Goal: Transaction & Acquisition: Obtain resource

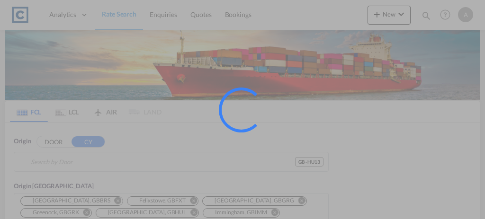
type input "GB-HU13, [GEOGRAPHIC_DATA], City of"
type input "[GEOGRAPHIC_DATA], [GEOGRAPHIC_DATA]"
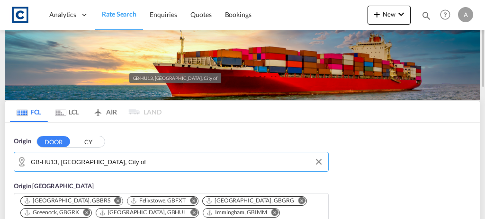
click at [143, 164] on input "GB-HU13, [GEOGRAPHIC_DATA], City of" at bounding box center [177, 162] width 293 height 14
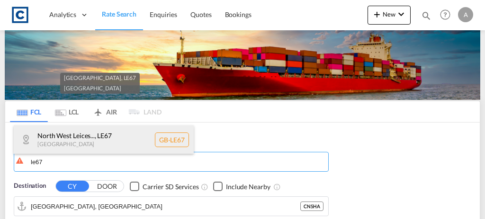
click at [120, 143] on div "North West Leices... , LE67 United Kingdom GB-LE67" at bounding box center [104, 139] width 180 height 28
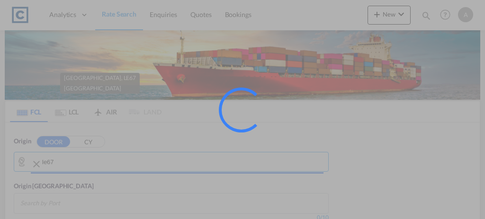
type input "GB-LE67, North West Leicestershire"
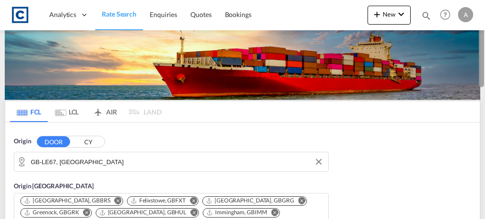
drag, startPoint x: 484, startPoint y: 45, endPoint x: 483, endPoint y: 70, distance: 25.1
click at [483, 70] on div at bounding box center [484, 109] width 2 height 215
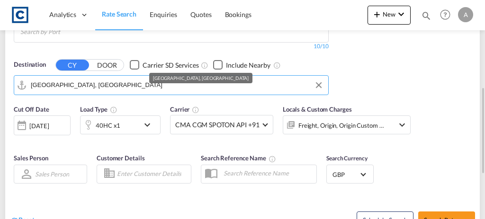
click at [142, 78] on input "Shanghai, CNSHA" at bounding box center [177, 85] width 293 height 14
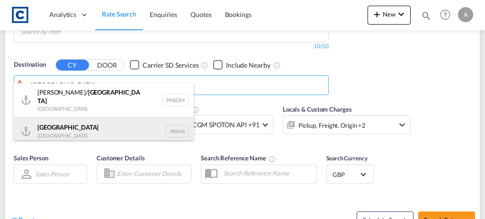
click at [73, 120] on div "Karachi Pakistan PKKHI" at bounding box center [104, 131] width 180 height 28
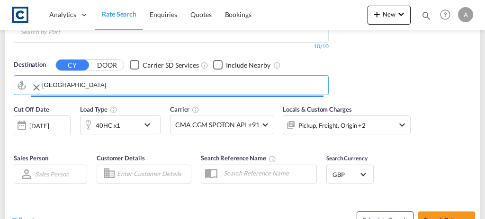
type input "[GEOGRAPHIC_DATA], PKKHI"
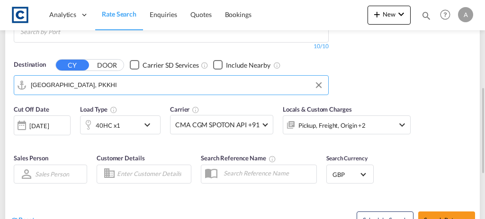
click at [326, 119] on div "Pickup, Freight, Origin +2" at bounding box center [331, 125] width 67 height 13
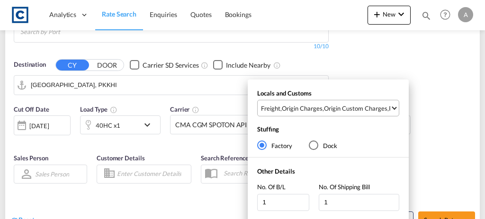
click at [361, 111] on div "Origin Custom Charges" at bounding box center [355, 108] width 63 height 9
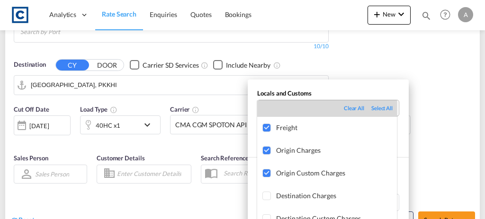
click at [361, 111] on div "Clear All" at bounding box center [357, 109] width 27 height 8
click at [453, 97] on md-backdrop at bounding box center [242, 109] width 485 height 219
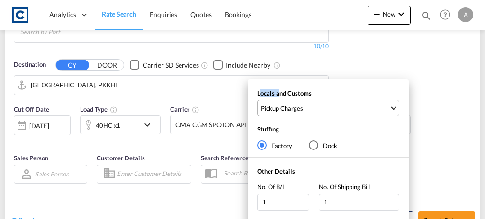
click at [453, 97] on div "Locals and Customs Pickup Charges Stuffing Factory Dock Other Details No. Of B/…" at bounding box center [242, 109] width 485 height 219
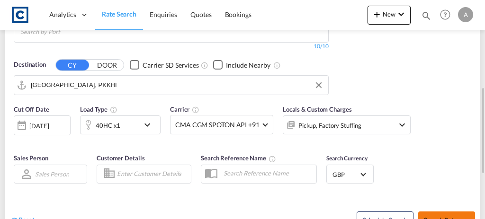
click at [447, 212] on button "Search Rates" at bounding box center [446, 220] width 57 height 17
type input "LE67 to PKKHI / [DATE]"
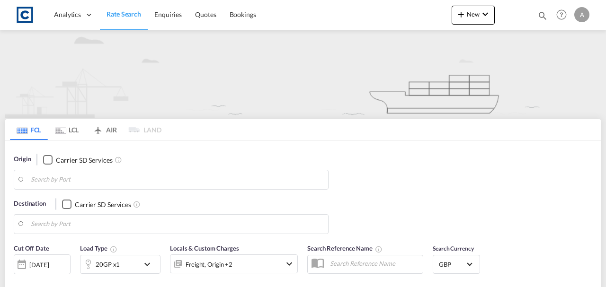
type input "LE67"
type input "[GEOGRAPHIC_DATA], PKKHI"
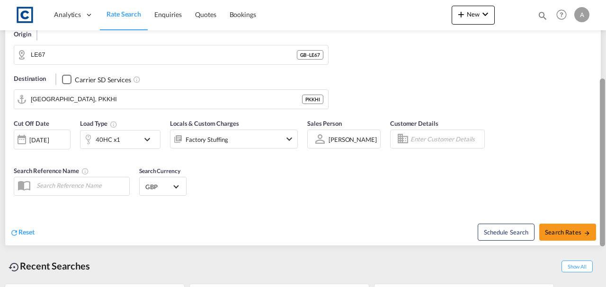
scroll to position [127, 0]
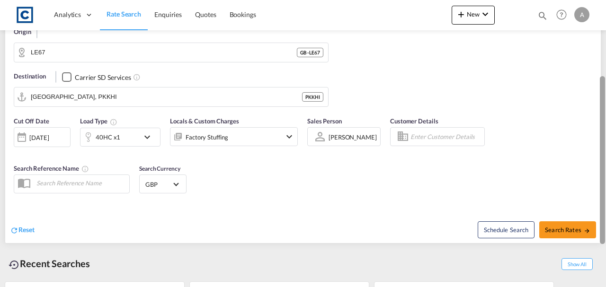
drag, startPoint x: 604, startPoint y: 61, endPoint x: 597, endPoint y: 135, distance: 75.2
click at [597, 135] on md-content "Analytics Dashboard Rate Search Enquiries Quotes Bookings New Quote Bookings" at bounding box center [303, 143] width 606 height 287
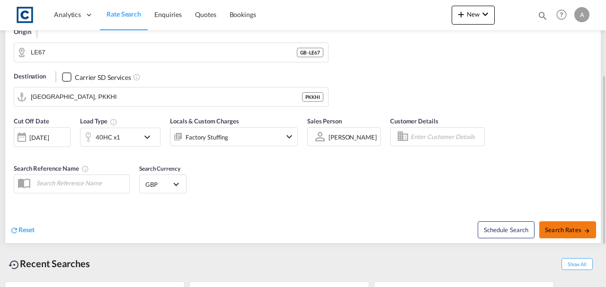
click at [562, 228] on span "Search Rates" at bounding box center [567, 230] width 45 height 8
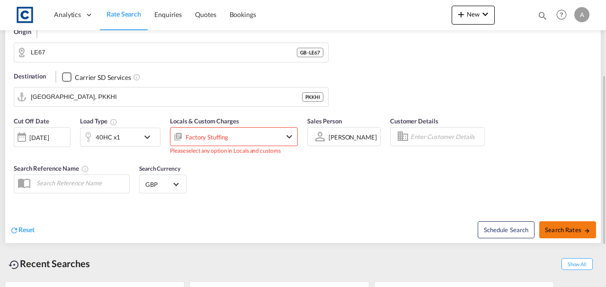
click at [558, 222] on button "Search Rates" at bounding box center [567, 230] width 57 height 17
click at [253, 141] on div "Factory Stuffing" at bounding box center [220, 136] width 101 height 19
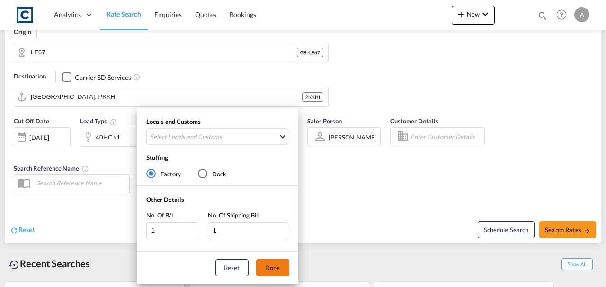
click at [274, 268] on button "Done" at bounding box center [272, 268] width 33 height 17
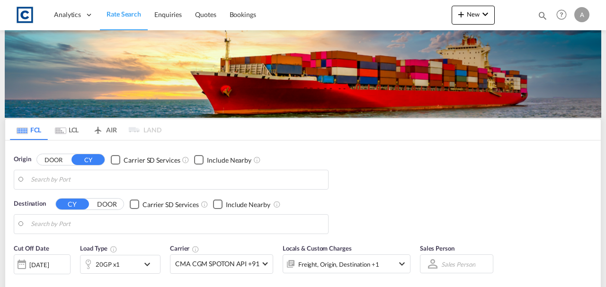
type input "GB-LE67, [GEOGRAPHIC_DATA]"
type input "[GEOGRAPHIC_DATA], PKKHI"
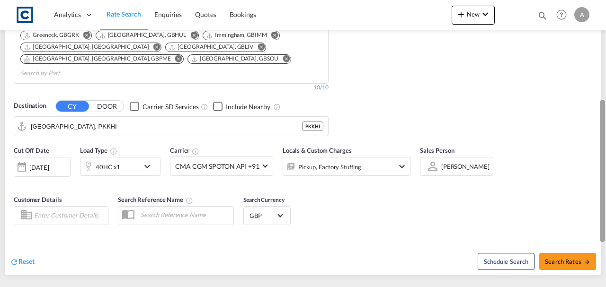
scroll to position [197, 0]
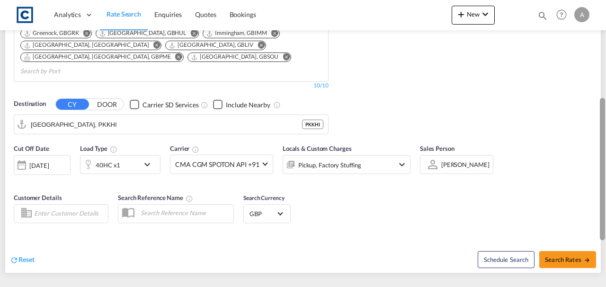
drag, startPoint x: 605, startPoint y: 40, endPoint x: 594, endPoint y: 138, distance: 98.6
click at [594, 138] on md-content "Analytics Dashboard Rate Search Enquiries Quotes Bookings New Quote Bookings" at bounding box center [303, 143] width 606 height 287
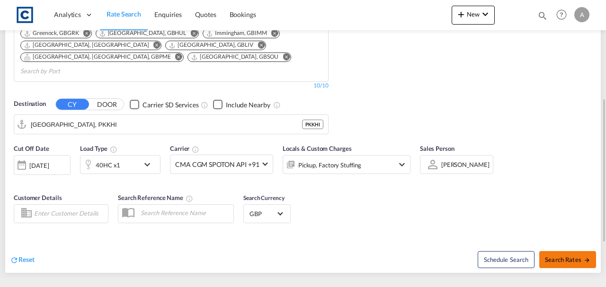
click at [566, 256] on span "Search Rates" at bounding box center [567, 260] width 45 height 8
type input "LE67 to PKKHI / [DATE]"
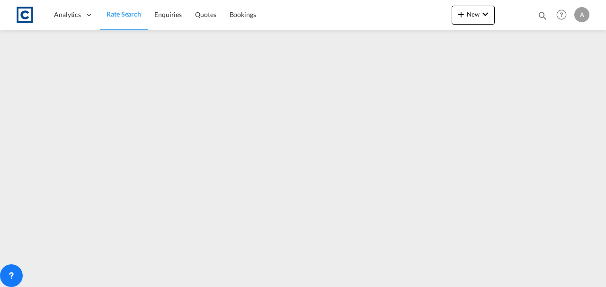
click at [122, 15] on span "Rate Search" at bounding box center [124, 14] width 35 height 8
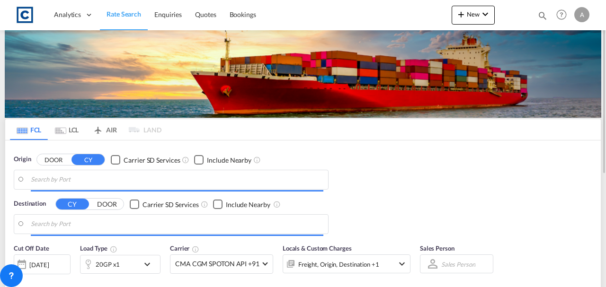
type input "GB-LE67, [GEOGRAPHIC_DATA]"
type input "[GEOGRAPHIC_DATA], PKKHI"
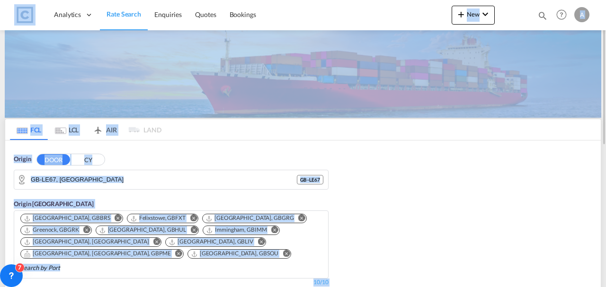
click at [393, 206] on div "Origin DOOR CY GB-[GEOGRAPHIC_DATA], [GEOGRAPHIC_DATA] [GEOGRAPHIC_DATA] - LE67…" at bounding box center [303, 239] width 596 height 196
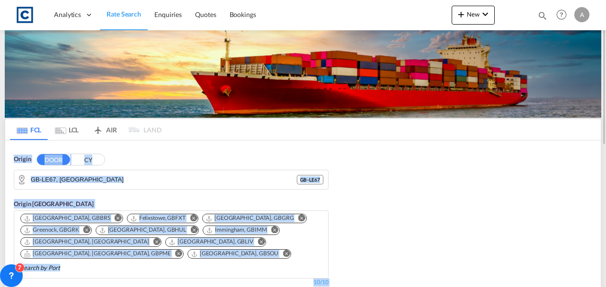
drag, startPoint x: 606, startPoint y: 59, endPoint x: 596, endPoint y: 122, distance: 63.8
click at [596, 122] on md-content "Analytics Dashboard Rate Search Enquiries Quotes Bookings New Quote Bookings" at bounding box center [303, 143] width 606 height 287
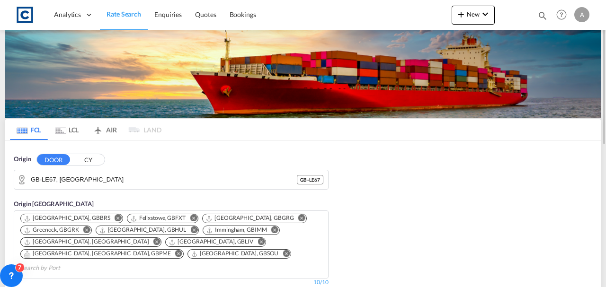
click at [606, 124] on div at bounding box center [605, 144] width 2 height 284
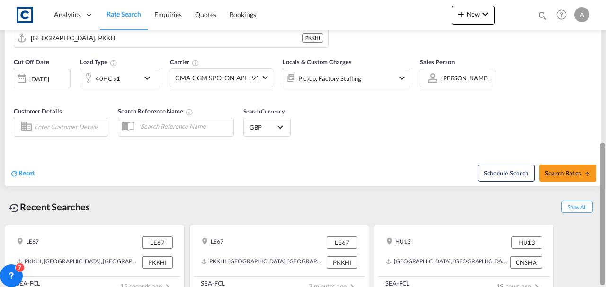
scroll to position [9, 8]
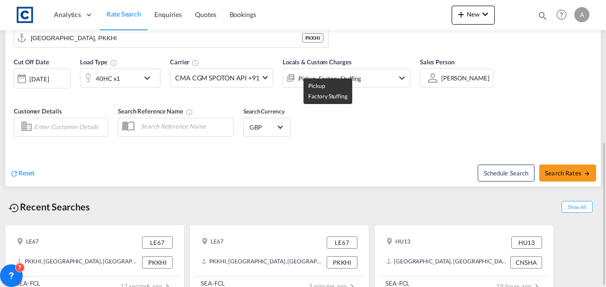
click at [305, 72] on div "Pickup, Factory Stuffing" at bounding box center [329, 78] width 63 height 13
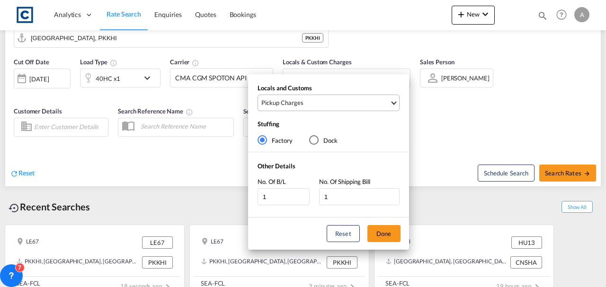
click at [305, 105] on span "Pickup Charges" at bounding box center [325, 103] width 128 height 9
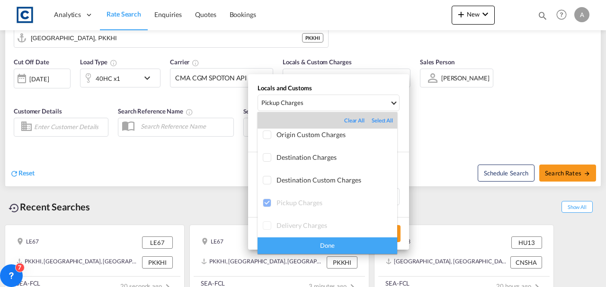
scroll to position [0, 0]
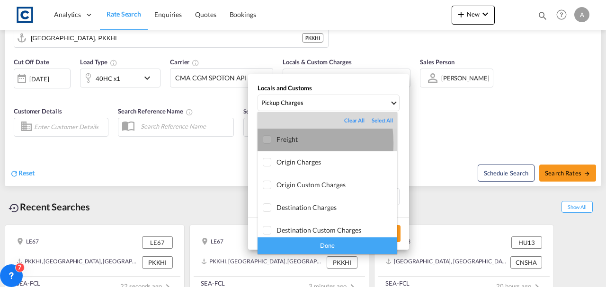
click at [270, 143] on div at bounding box center [267, 139] width 9 height 9
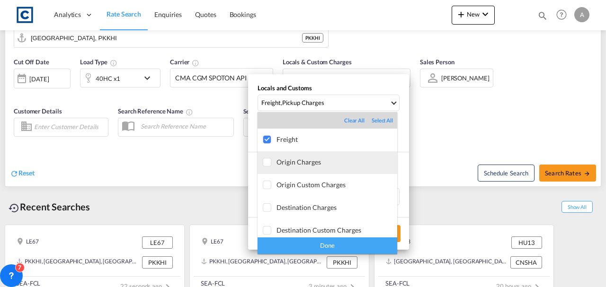
click at [269, 163] on div at bounding box center [267, 162] width 9 height 9
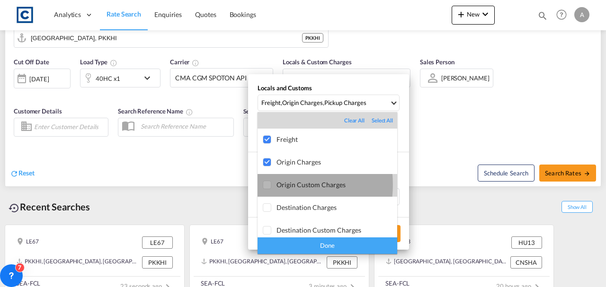
click at [266, 185] on div at bounding box center [267, 185] width 9 height 9
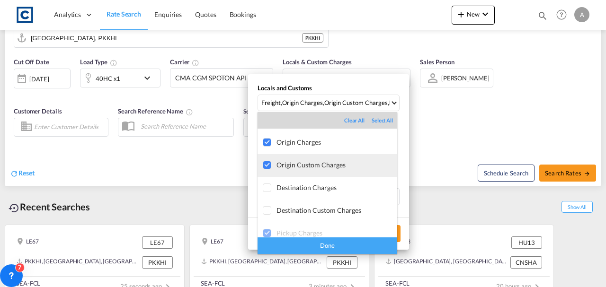
scroll to position [50, 0]
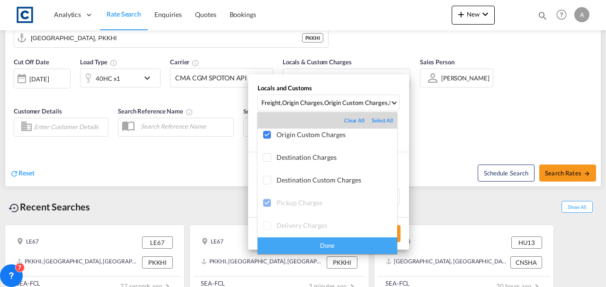
click at [329, 250] on div "Done" at bounding box center [328, 246] width 140 height 17
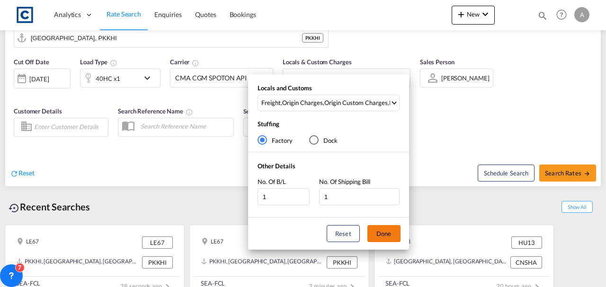
click at [381, 234] on button "Done" at bounding box center [383, 233] width 33 height 17
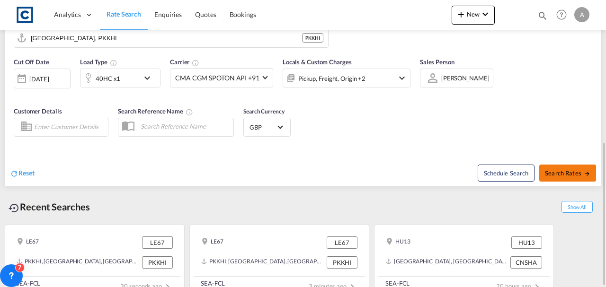
click at [556, 165] on button "Search Rates" at bounding box center [567, 173] width 57 height 17
type input "LE67 to PKKHI / 9 Sep 2025"
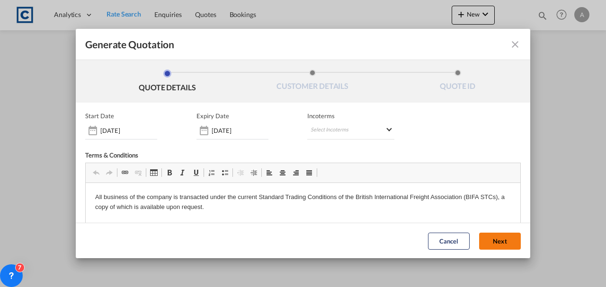
click at [505, 242] on button "Next" at bounding box center [500, 241] width 42 height 17
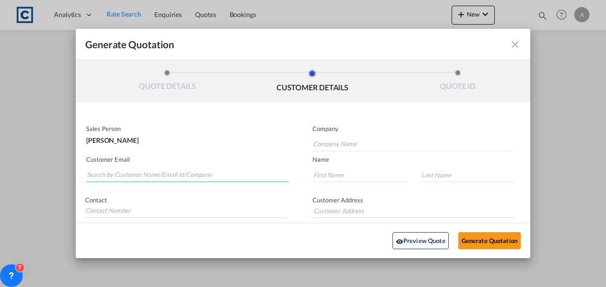
click at [156, 174] on input "Search by Customer Name/Email Id/Company" at bounding box center [188, 175] width 202 height 14
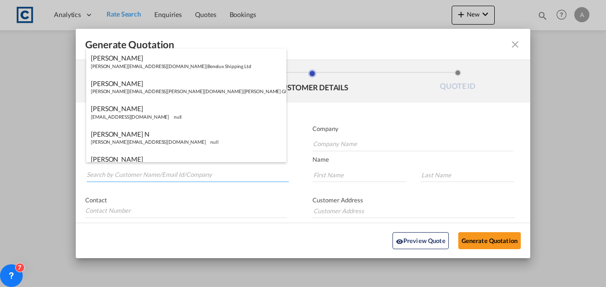
paste input "sales@ktluk.com"
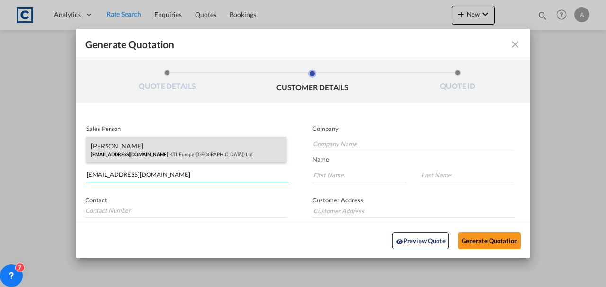
type input "sales@ktluk.com"
click at [187, 154] on div "Myles Daly sales@ktluk.com | KTL Europe (UK) Ltd" at bounding box center [186, 150] width 200 height 26
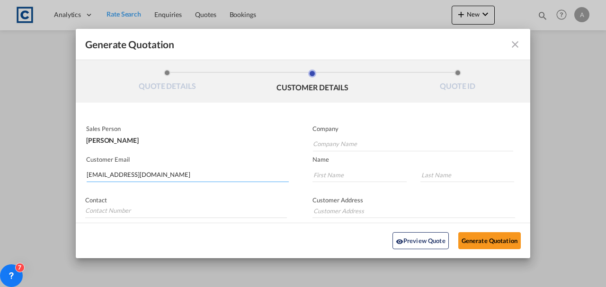
type input "KTL Europe ([GEOGRAPHIC_DATA]) Ltd"
type input "Myles"
type input "Daly"
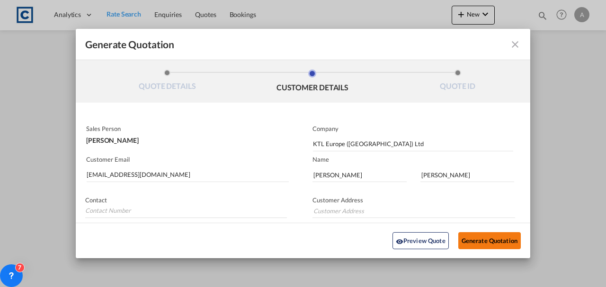
click at [463, 238] on button "Generate Quotation" at bounding box center [489, 241] width 63 height 17
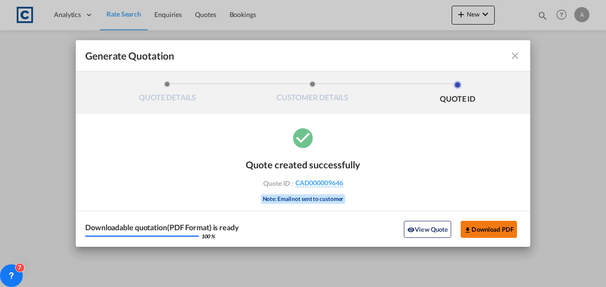
click at [468, 233] on md-icon "icon-download" at bounding box center [468, 230] width 8 height 8
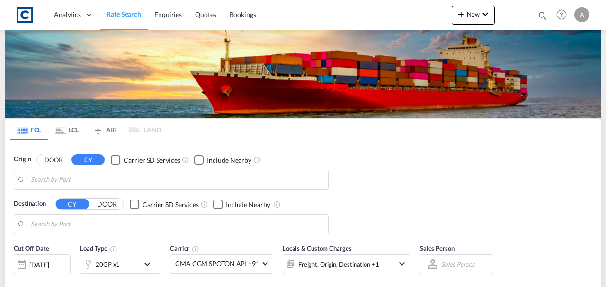
type input "GB-LE67, [GEOGRAPHIC_DATA]"
type input "[GEOGRAPHIC_DATA], PKKHI"
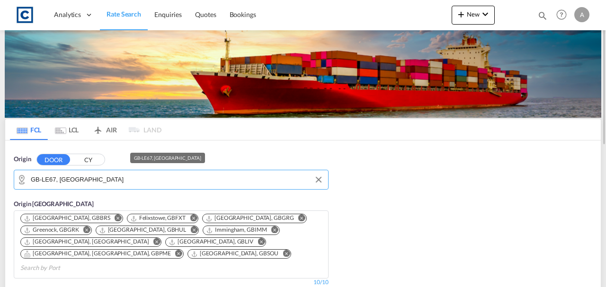
click at [108, 180] on input "GB-LE67, [GEOGRAPHIC_DATA]" at bounding box center [177, 180] width 293 height 14
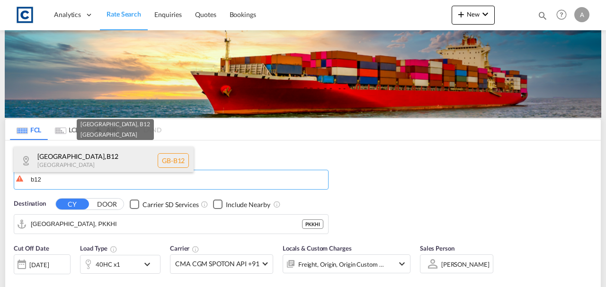
click at [90, 160] on div "Birmingham , B12 United Kingdom GB-B12" at bounding box center [104, 161] width 180 height 28
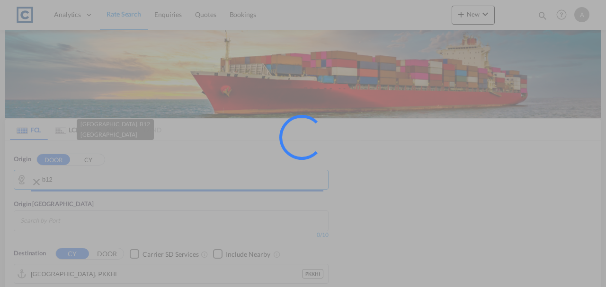
type input "GB-B12, Birmingham"
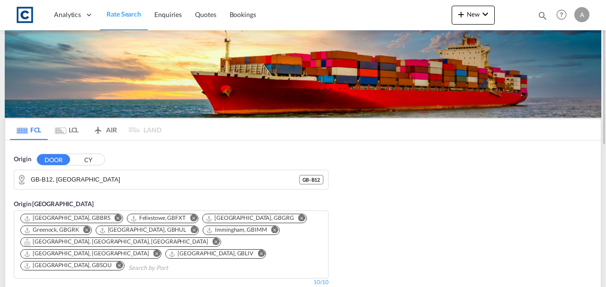
click at [435, 207] on div "Origin DOOR CY GB-B12, Birmingham GB - B12 Origin CY Bristol, GBBRS Felixstowe,…" at bounding box center [303, 239] width 596 height 196
drag, startPoint x: 605, startPoint y: 93, endPoint x: 600, endPoint y: 123, distance: 30.8
click at [600, 123] on md-content "Analytics Dashboard Rate Search Enquiries Quotes Bookings New Quote Bookings" at bounding box center [303, 143] width 606 height 287
click at [464, 115] on ms-widget "FCL LCL AIR LAND FCL LCL AIR LAND Origin DOOR CY GB-B12, Birmingham GB - B12 Or…" at bounding box center [303, 292] width 597 height 358
click at [480, 21] on button "New" at bounding box center [473, 15] width 43 height 19
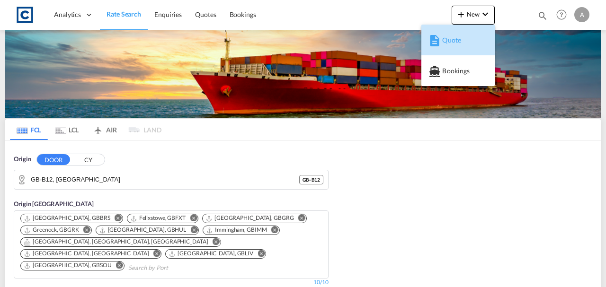
click at [465, 37] on div "Quote" at bounding box center [459, 40] width 35 height 24
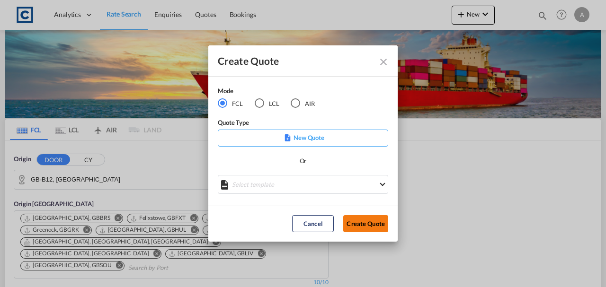
click at [353, 222] on button "Create Quote" at bounding box center [365, 223] width 45 height 17
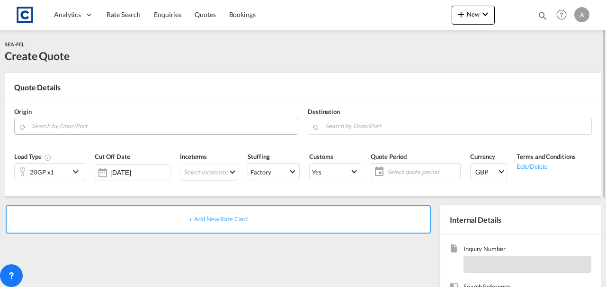
click at [166, 127] on input "Search by Door/Port" at bounding box center [162, 126] width 261 height 17
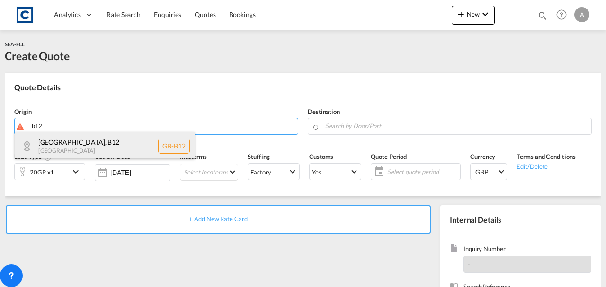
click at [136, 153] on div "Birmingham , B12 United Kingdom GB-B12" at bounding box center [105, 146] width 180 height 28
type input "GB-B12, Birmingham"
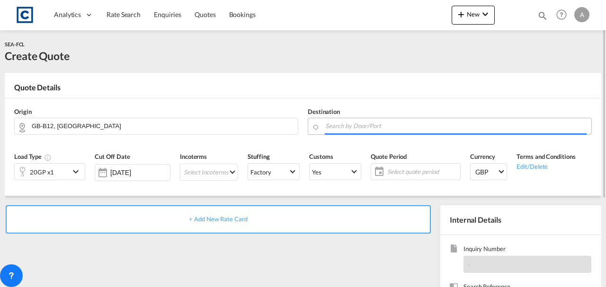
click at [344, 128] on input "Search by Door/Port" at bounding box center [455, 126] width 261 height 17
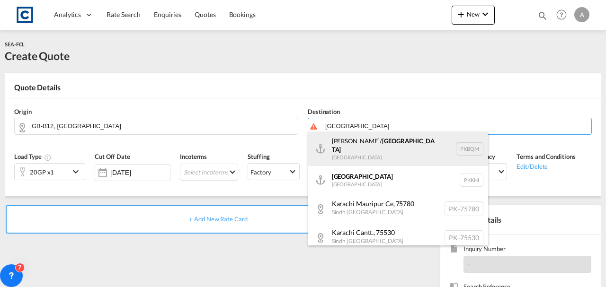
click at [349, 144] on div "Muhammad Bin Qasim/ Karachi Pakistan PKBQM" at bounding box center [398, 149] width 180 height 34
type input "Muhammad Bin Qasim/Karachi, PKBQM"
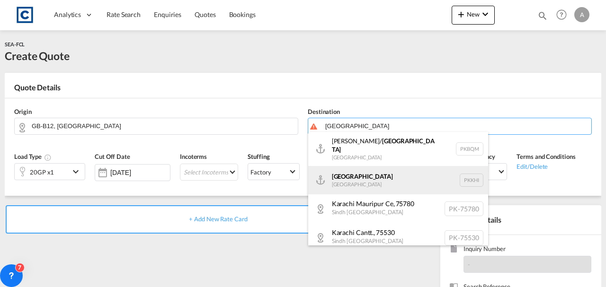
click at [347, 170] on div "Karachi Pakistan PKKHI" at bounding box center [398, 180] width 180 height 28
type input "[GEOGRAPHIC_DATA], PKKHI"
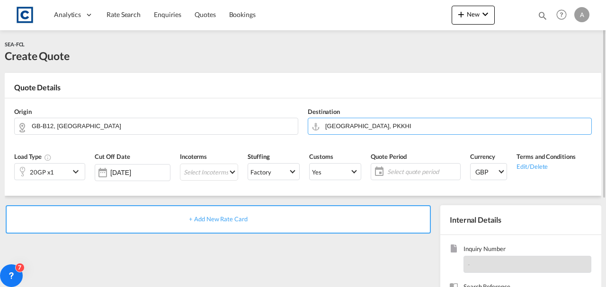
click at [332, 213] on div "+ Add New Rate Card" at bounding box center [218, 220] width 425 height 28
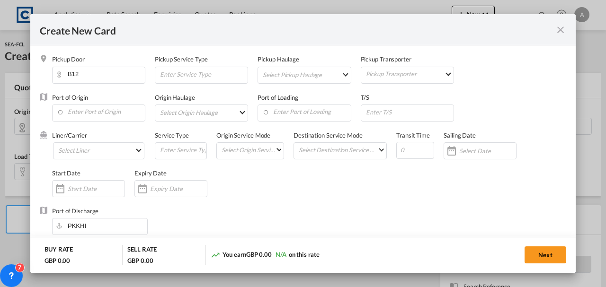
type input "Basic Ocean Freight"
select select "per equipment"
click at [559, 33] on md-icon "icon-close fg-AAA8AD m-0 pointer" at bounding box center [560, 29] width 11 height 11
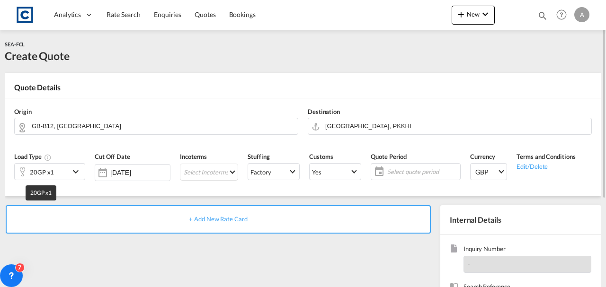
click at [36, 177] on div "20GP x1" at bounding box center [42, 172] width 24 height 13
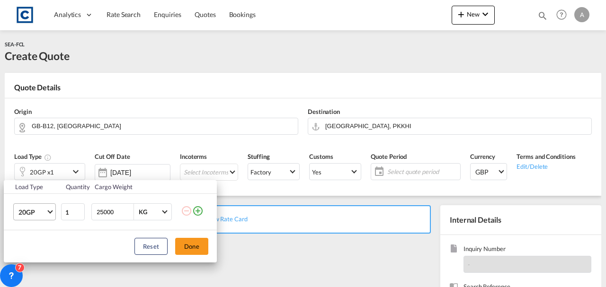
click at [33, 206] on md-select-value "20GP" at bounding box center [37, 212] width 38 height 16
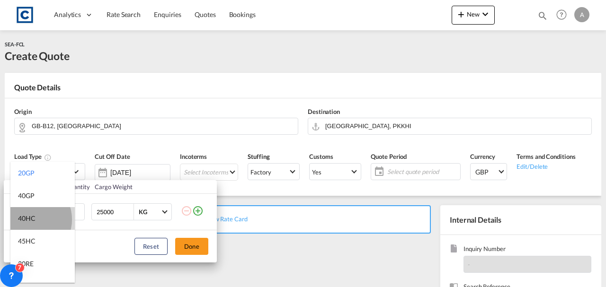
click at [30, 220] on div "40HC" at bounding box center [27, 218] width 18 height 9
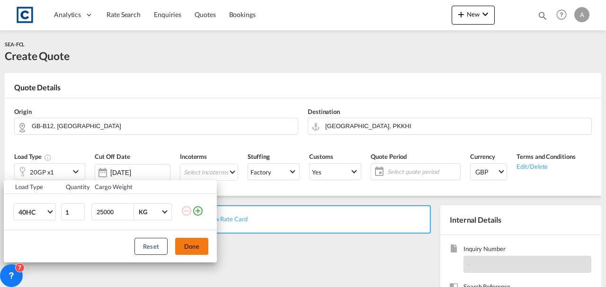
click at [188, 243] on button "Done" at bounding box center [191, 246] width 33 height 17
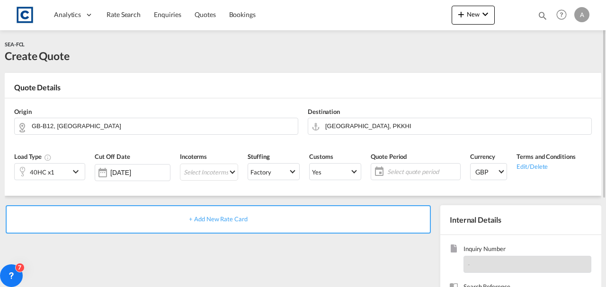
click at [209, 224] on div "+ Add New Rate Card" at bounding box center [218, 220] width 425 height 28
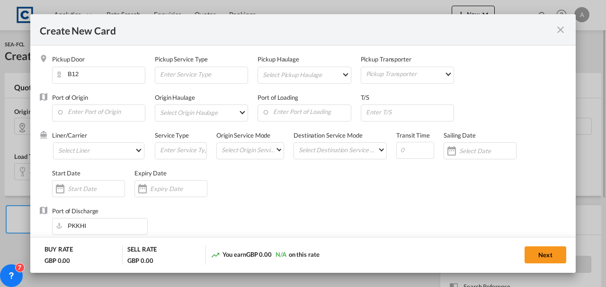
type input "Basic Ocean Freight"
select select "per equipment"
click at [108, 116] on input "Enter Port of Origin" at bounding box center [101, 112] width 88 height 14
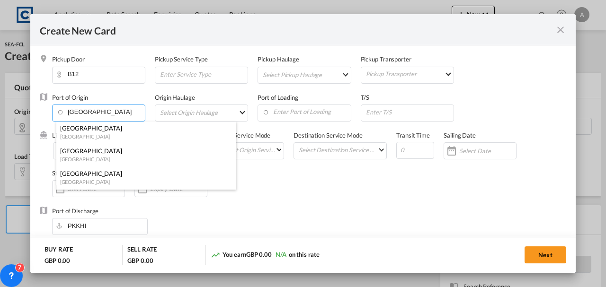
click at [107, 125] on div "[GEOGRAPHIC_DATA]" at bounding box center [143, 128] width 167 height 9
type input "[GEOGRAPHIC_DATA], [GEOGRAPHIC_DATA]"
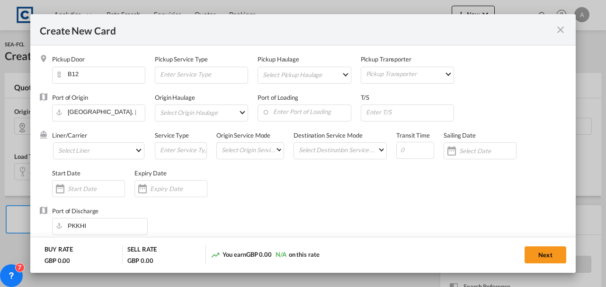
click at [90, 161] on div "Liner/Carrier Select Liner 2HM LOGISTICS D.O.O 2M Alliance AAXL GLOBAL SHIPPING…" at bounding box center [103, 150] width 103 height 38
click at [85, 157] on md-select "Select Liner 2HM LOGISTICS D.O.O 2M Alliance AAXL GLOBAL SHIPPING LINES LLC ABD…" at bounding box center [98, 151] width 91 height 17
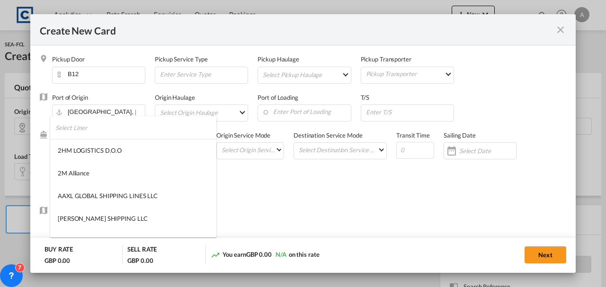
click at [65, 131] on input "search" at bounding box center [135, 127] width 161 height 23
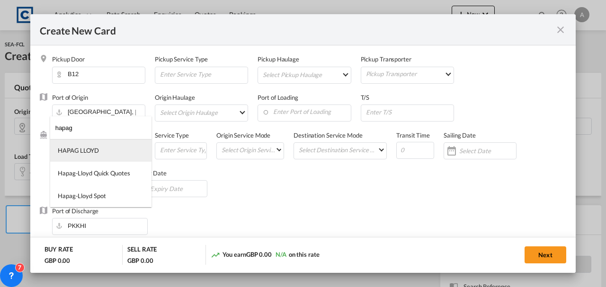
type input "hapag"
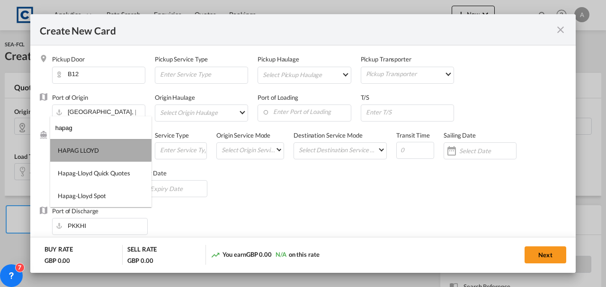
click at [87, 148] on div "HAPAG LLOYD" at bounding box center [78, 150] width 41 height 9
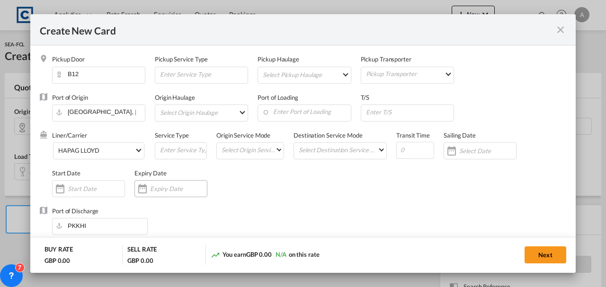
click at [165, 188] on input "Create New Card ..." at bounding box center [178, 189] width 57 height 8
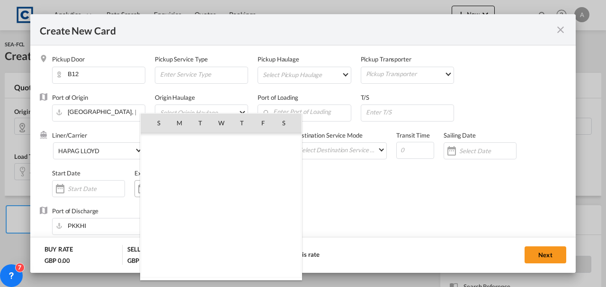
scroll to position [219369, 0]
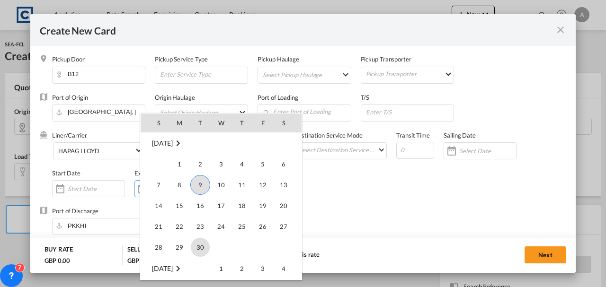
click at [191, 244] on span "30" at bounding box center [200, 247] width 19 height 19
type input "[DATE]"
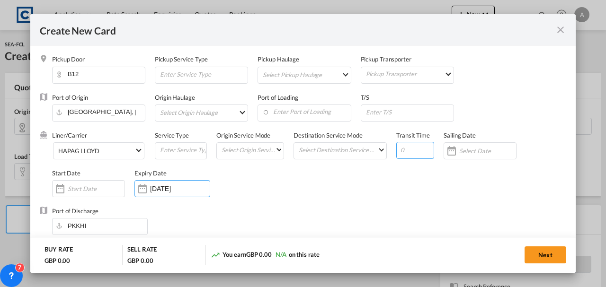
click at [398, 155] on input "Create New Card ..." at bounding box center [415, 150] width 38 height 17
type input "46"
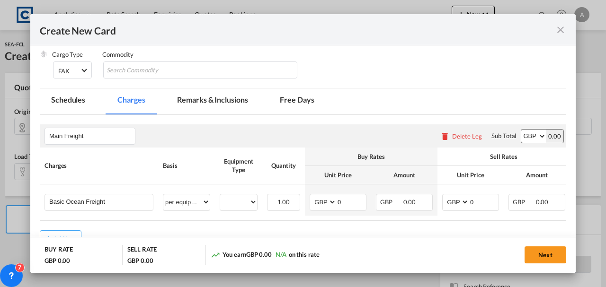
scroll to position [188, 0]
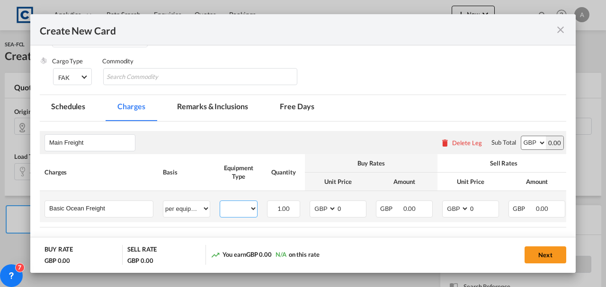
click at [239, 212] on select "40HC" at bounding box center [238, 209] width 37 height 13
select select "40HC"
click at [220, 203] on select "40HC" at bounding box center [238, 209] width 37 height 13
click at [307, 210] on td "AED AFN ALL AMD ANG AOA ARS AUD AWG AZN BAM BBD BDT BGN BHD BIF BMD BND BOB BRL…" at bounding box center [338, 206] width 66 height 31
click at [309, 210] on td "AED AFN ALL AMD ANG AOA ARS AUD AWG AZN BAM BBD BDT BGN BHD BIF BMD BND BOB BRL…" at bounding box center [338, 206] width 66 height 31
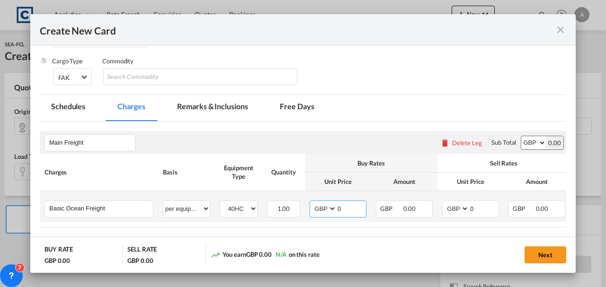
click at [328, 204] on select "AED AFN ALL AMD ANG AOA ARS AUD AWG AZN BAM BBD BDT BGN BHD BIF BMD BND BOB BRL…" at bounding box center [324, 209] width 25 height 13
select select "string:USD"
click at [312, 203] on select "AED AFN ALL AMD ANG AOA ARS AUD AWG AZN BAM BBD BDT BGN BHD BIF BMD BND BOB BRL…" at bounding box center [324, 209] width 25 height 13
click at [446, 210] on select "AED AFN ALL AMD ANG AOA ARS AUD AWG AZN BAM BBD BDT BGN BHD BIF BMD BND BOB BRL…" at bounding box center [456, 209] width 25 height 13
select select "string:USD"
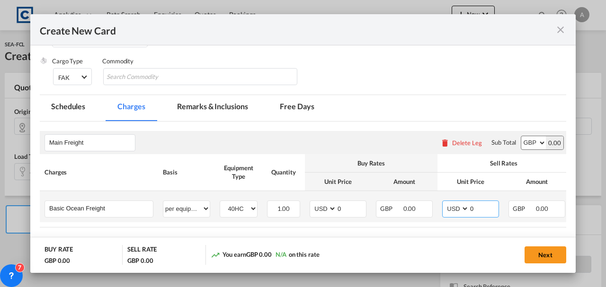
click at [444, 203] on select "AED AFN ALL AMD ANG AOA ARS AUD AWG AZN BAM BBD BDT BGN BHD BIF BMD BND BOB BRL…" at bounding box center [456, 209] width 25 height 13
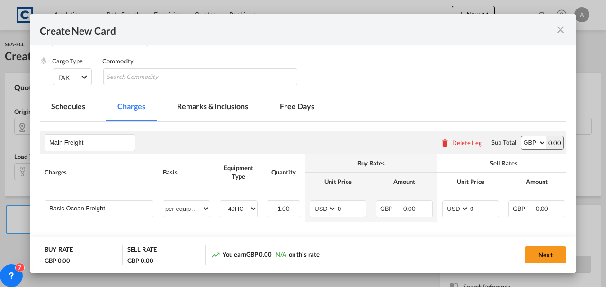
click at [527, 142] on select "AED AFN ALL AMD ANG AOA ARS AUD AWG AZN BAM BBD BDT BGN BHD BIF BMD BND BOB BRL…" at bounding box center [533, 142] width 25 height 13
select select "string:USD"
click at [521, 136] on select "AED AFN ALL AMD ANG AOA ARS AUD AWG AZN BAM BBD BDT BGN BHD BIF BMD BND BOB BRL…" at bounding box center [533, 142] width 25 height 13
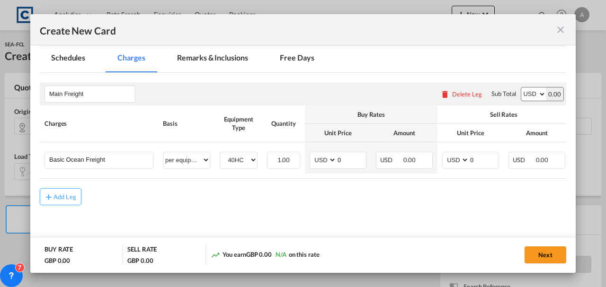
scroll to position [240, 0]
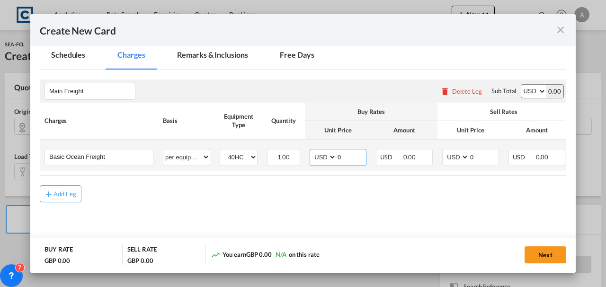
click at [342, 162] on input "0" at bounding box center [351, 157] width 29 height 14
type input "705.00"
click at [479, 155] on input "0" at bounding box center [483, 157] width 29 height 14
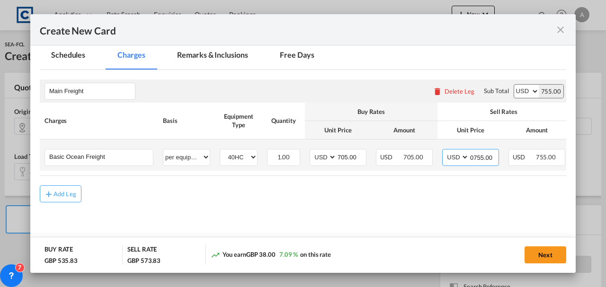
click at [474, 157] on input "0755.00" at bounding box center [483, 157] width 29 height 14
type input "755.00"
click at [69, 197] on div "Add Leg" at bounding box center [65, 194] width 23 height 6
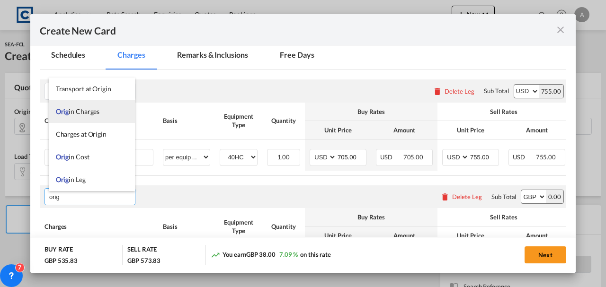
click at [66, 116] on li "Orig in Charges" at bounding box center [92, 111] width 86 height 23
type input "Origin Charges"
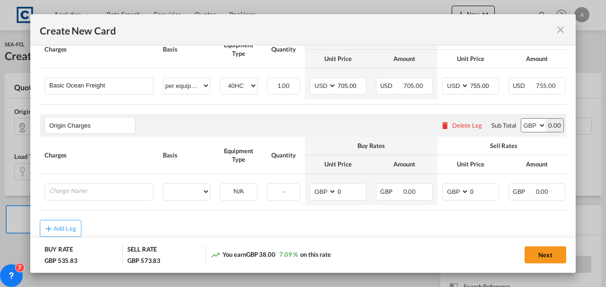
scroll to position [339, 0]
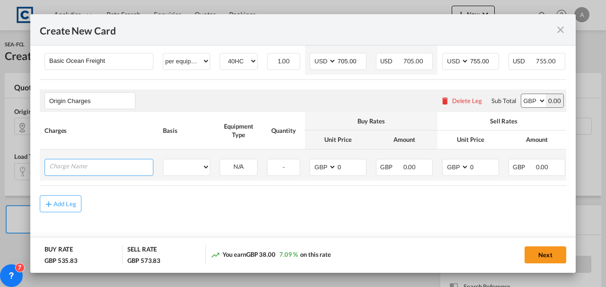
click at [72, 168] on input "Charge Name" at bounding box center [101, 167] width 104 height 14
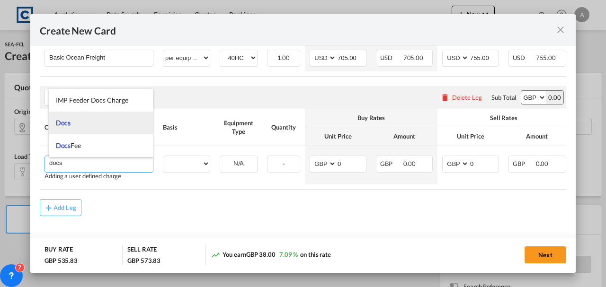
click at [69, 126] on span "Docs" at bounding box center [63, 123] width 15 height 8
type input "Docs"
select select "per shipment"
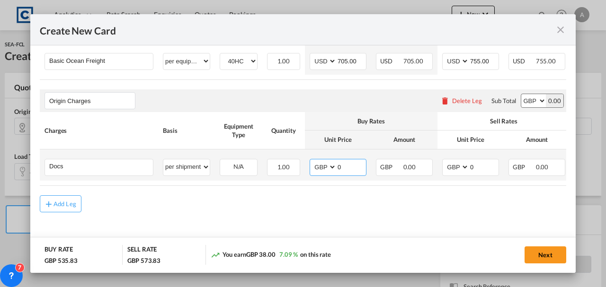
click at [339, 169] on input "0" at bounding box center [351, 167] width 29 height 14
type input "30.00"
click at [476, 165] on input "0" at bounding box center [483, 167] width 29 height 14
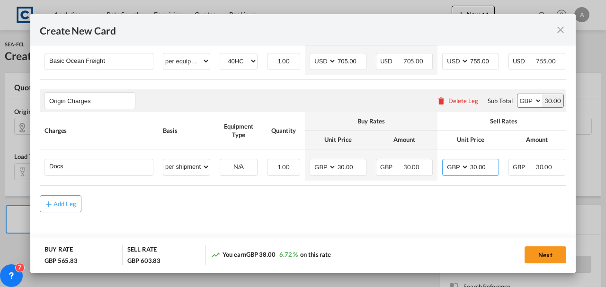
type input "30.00"
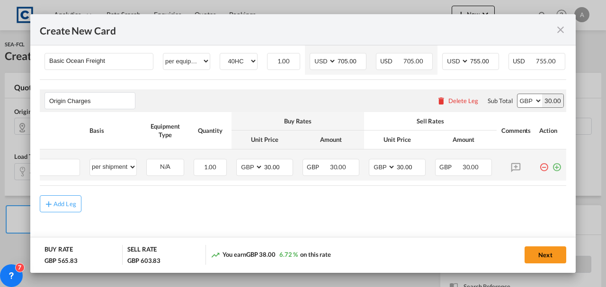
click at [552, 166] on md-icon "icon-plus-circle-outline green-400-fg" at bounding box center [556, 163] width 9 height 9
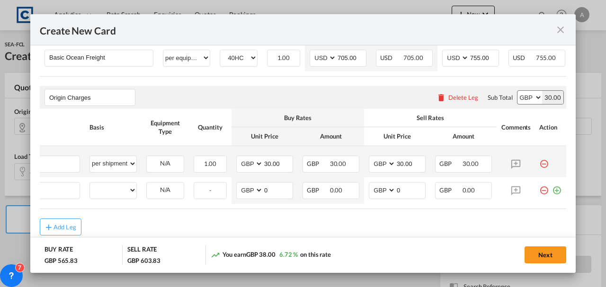
scroll to position [0, 9]
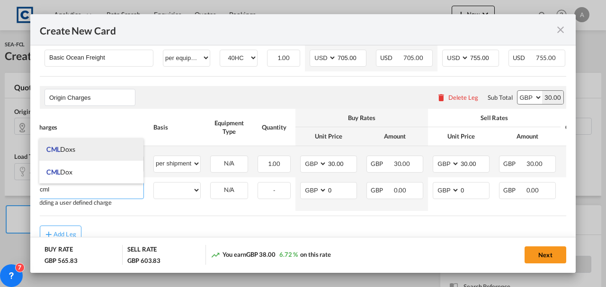
click at [73, 153] on span "CML Doxs" at bounding box center [60, 149] width 29 height 8
type input "CML Doxs"
select select "per B/L"
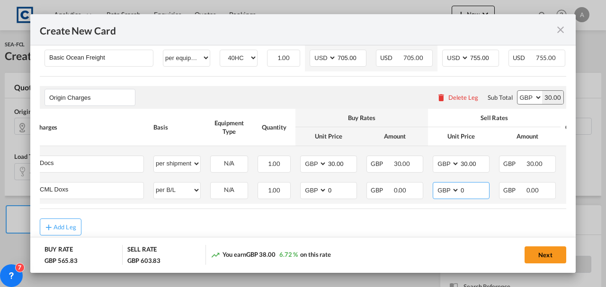
click at [479, 197] on input "0" at bounding box center [474, 190] width 29 height 14
type input "5.00"
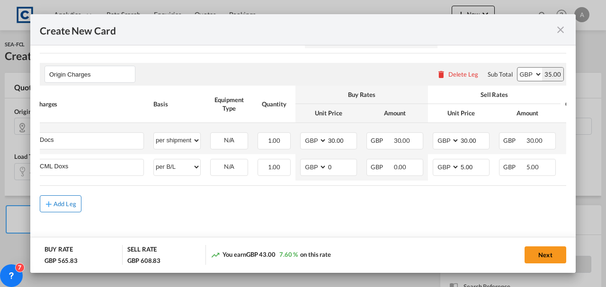
click at [63, 204] on div "Add Leg" at bounding box center [65, 204] width 23 height 6
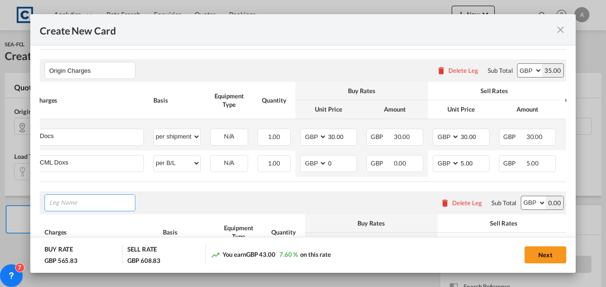
click at [63, 204] on input "Leg Name" at bounding box center [92, 203] width 86 height 14
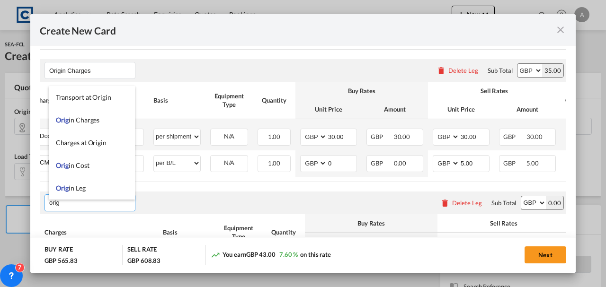
scroll to position [23, 0]
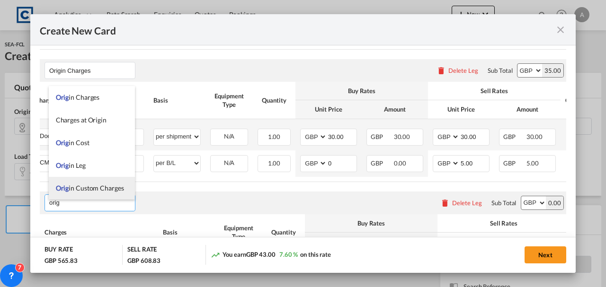
click at [112, 185] on span "Orig in Custom Charges" at bounding box center [90, 188] width 68 height 8
type input "Origin Custom Charges"
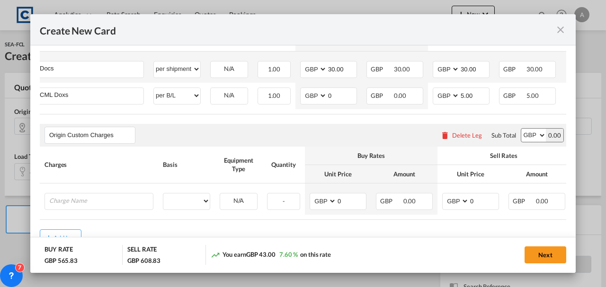
scroll to position [439, 0]
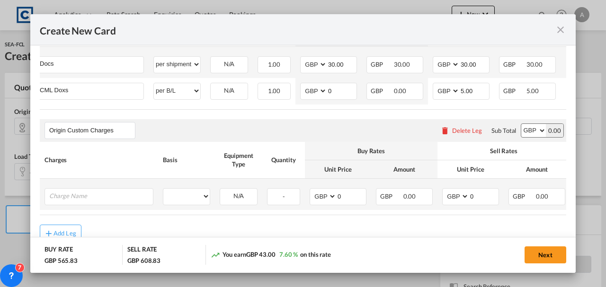
click at [68, 210] on td "Please Enter User Defined Charges Cannot Be Published" at bounding box center [99, 194] width 118 height 31
click at [63, 200] on input "Charge Name" at bounding box center [101, 196] width 104 height 14
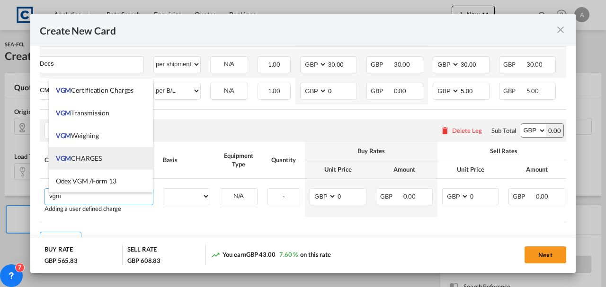
click at [76, 159] on span "VGM CHARGES" at bounding box center [79, 158] width 46 height 8
type input "VGM CHARGES"
select select "per container"
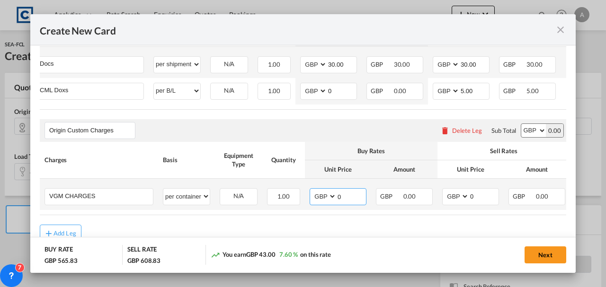
click at [358, 196] on input "0" at bounding box center [351, 196] width 29 height 14
type input "35.00"
click at [489, 198] on input "0" at bounding box center [483, 196] width 29 height 14
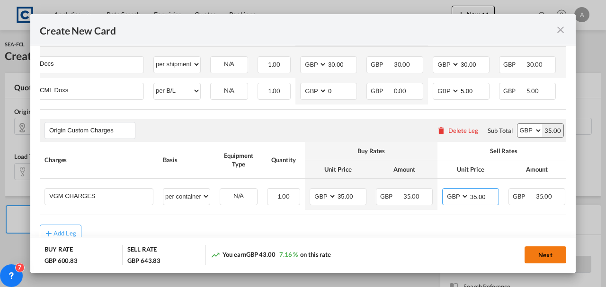
type input "35.00"
click at [541, 252] on button "Next" at bounding box center [546, 255] width 42 height 17
type input "705"
type input "755"
type input "30"
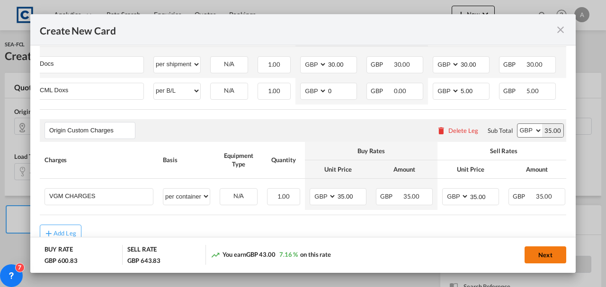
type input "30"
type input "5"
type input "35"
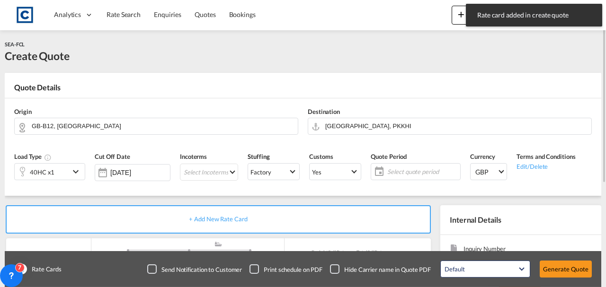
click at [410, 175] on span "Select quote period" at bounding box center [422, 172] width 71 height 9
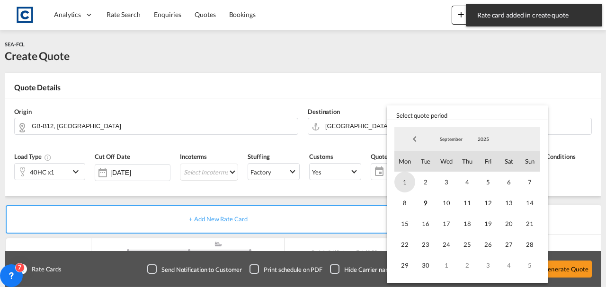
click at [410, 181] on span "1" at bounding box center [404, 182] width 21 height 21
click at [421, 267] on span "30" at bounding box center [425, 265] width 21 height 21
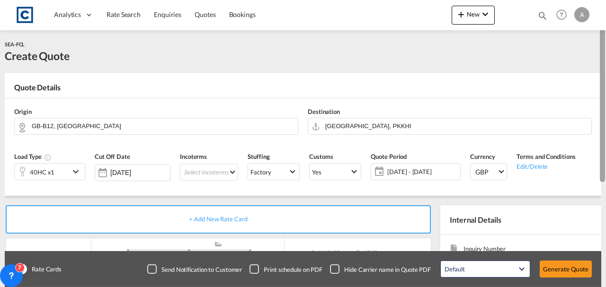
drag, startPoint x: 605, startPoint y: 63, endPoint x: 606, endPoint y: 96, distance: 32.2
click at [606, 96] on div at bounding box center [605, 144] width 2 height 284
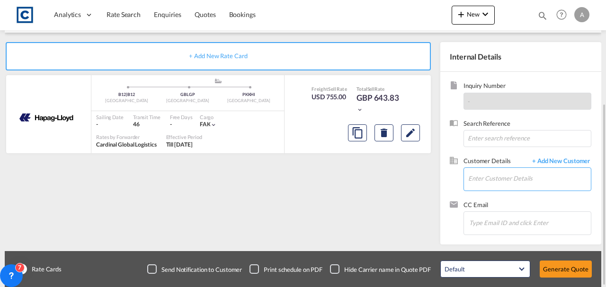
click at [479, 180] on input "Enter Customer Details" at bounding box center [529, 178] width 123 height 21
paste input "michael@profreightsolutions.co.uk"
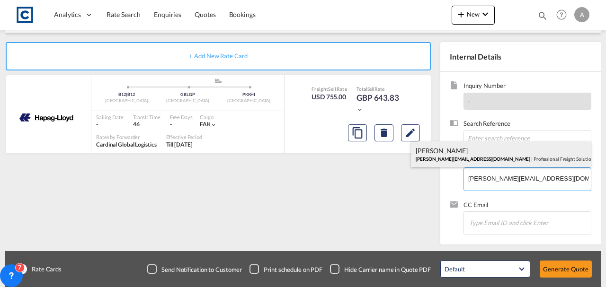
click at [486, 146] on div "Michael Keeble michael@profreightsolutions.co.uk | Professional Freight Solutio…" at bounding box center [501, 155] width 180 height 26
type input "Professional Freight Solutions Ltd, Michael Keeble, michael@profreightsolutions…"
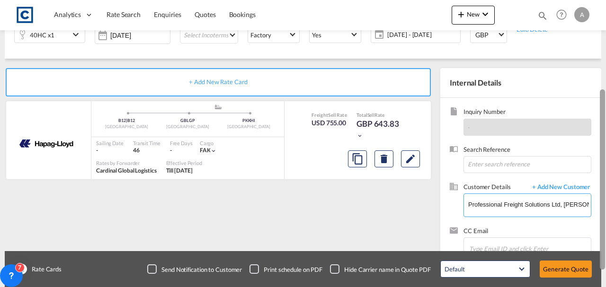
drag, startPoint x: 605, startPoint y: 161, endPoint x: 599, endPoint y: 144, distance: 17.2
click at [599, 144] on md-content "Analytics Dashboard Rate Search Enquiries Quotes Bookings New Bookings Quotes E…" at bounding box center [303, 143] width 606 height 287
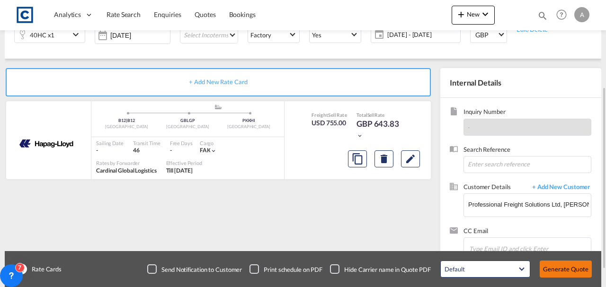
click at [550, 270] on button "Generate Quote" at bounding box center [566, 269] width 52 height 17
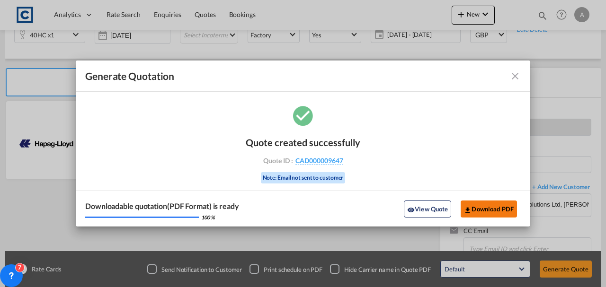
click at [505, 206] on button "Download PDF" at bounding box center [489, 209] width 56 height 17
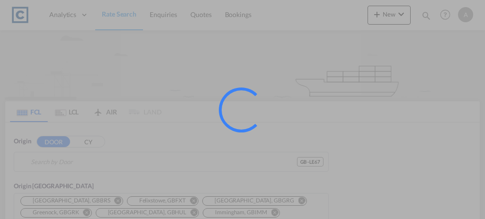
type input "GB-LE67, [GEOGRAPHIC_DATA]"
type input "[GEOGRAPHIC_DATA], PKKHI"
click at [204, 18] on div at bounding box center [242, 109] width 485 height 219
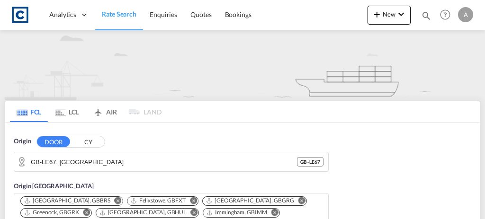
click at [204, 18] on span "Quotes" at bounding box center [200, 14] width 21 height 8
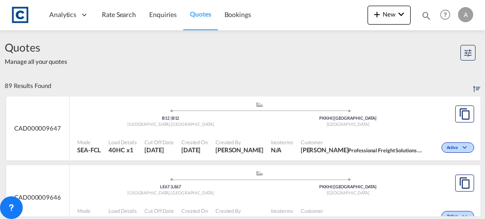
click at [423, 110] on span at bounding box center [349, 111] width 178 height 2
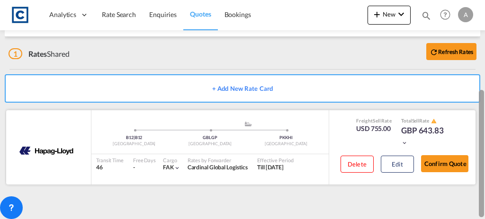
scroll to position [149, 0]
drag, startPoint x: 483, startPoint y: 83, endPoint x: 457, endPoint y: 170, distance: 90.6
click at [457, 170] on md-content "Analytics Dashboard Rate Search Enquiries Quotes Bookings New Quote Bookings" at bounding box center [242, 109] width 485 height 219
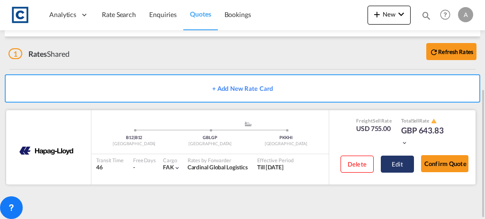
click at [407, 173] on button "Edit" at bounding box center [397, 164] width 33 height 17
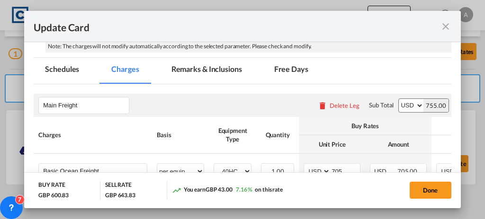
scroll to position [309, 0]
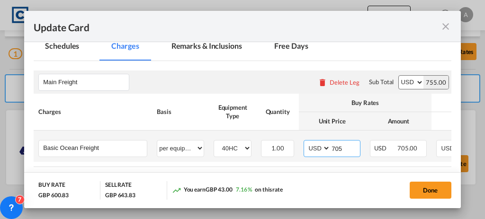
click at [339, 144] on input "705" at bounding box center [345, 148] width 29 height 14
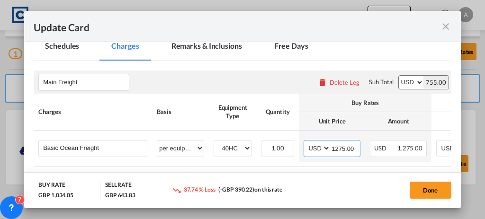
type input "1275.00"
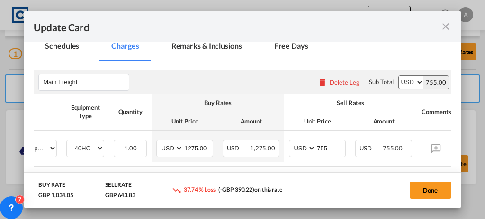
scroll to position [0, 149]
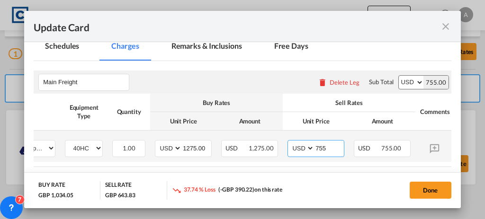
click at [324, 147] on input "755" at bounding box center [328, 148] width 29 height 14
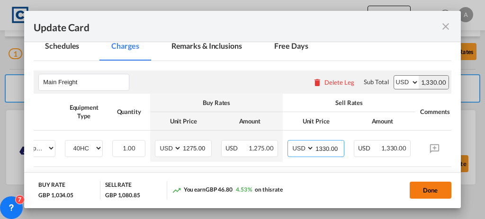
type input "1330.00"
click at [422, 190] on button "Done" at bounding box center [431, 190] width 42 height 17
type input "1275"
type input "1330"
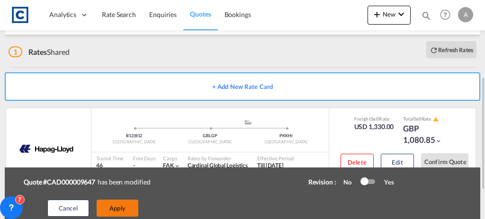
click at [117, 211] on button "Apply" at bounding box center [118, 208] width 42 height 17
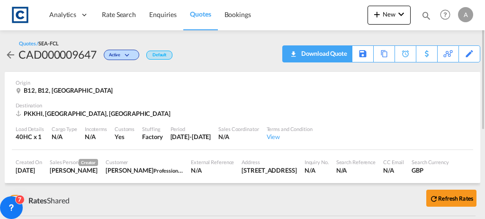
click at [338, 57] on div "Download Quote" at bounding box center [323, 53] width 48 height 15
